Goal: Task Accomplishment & Management: Complete application form

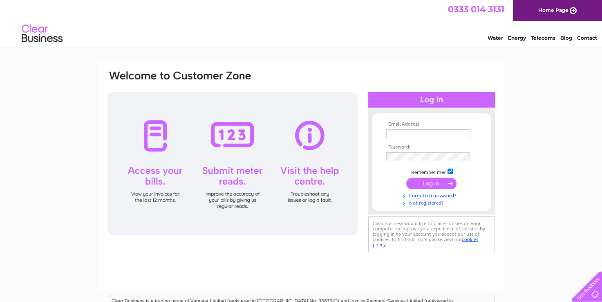
click at [423, 203] on link "Not registered?" at bounding box center [432, 202] width 93 height 8
